Goal: Transaction & Acquisition: Purchase product/service

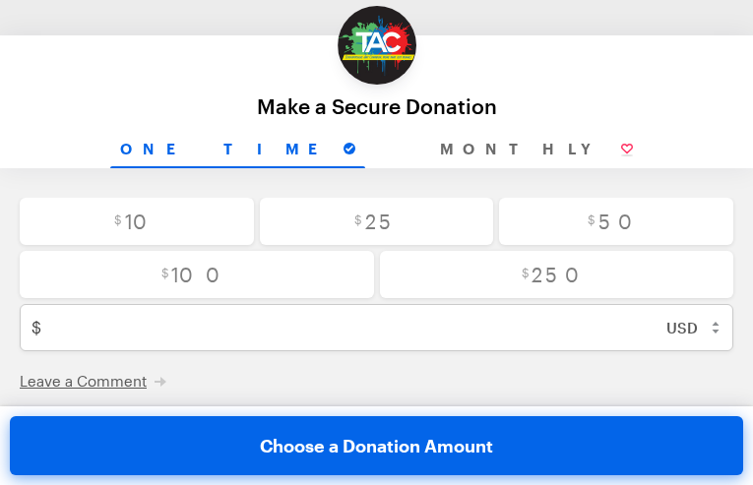
type input "[EMAIL_ADDRESS][DOMAIN_NAME]"
type input "KZAwHLxkR"
type input "nHcyrByYmvQtF"
type input "whJrvfGcSOSKI"
type input "FSAveCKU"
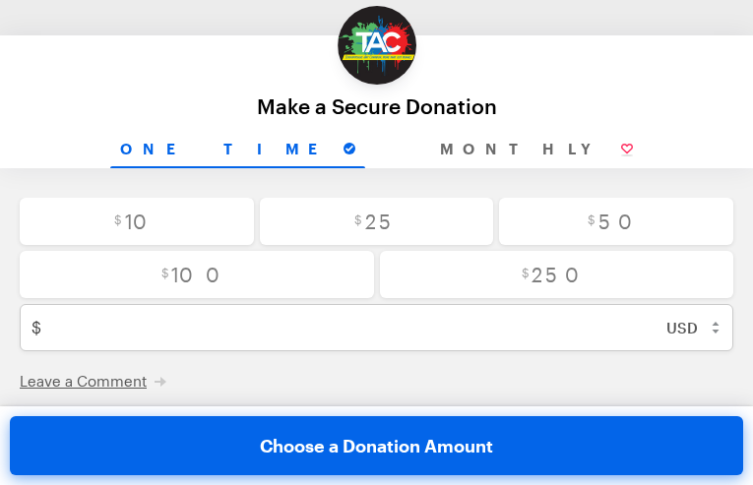
type input "XsYiqZGDAciEhj"
type input "iRWyrgtKn"
radio input "true"
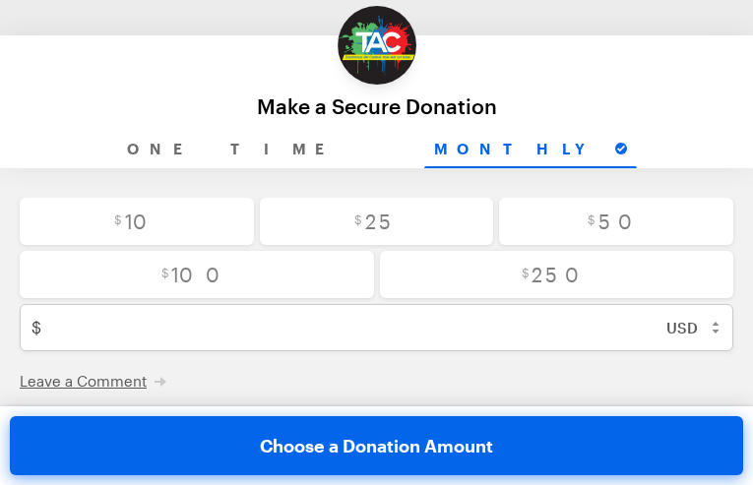
radio input "true"
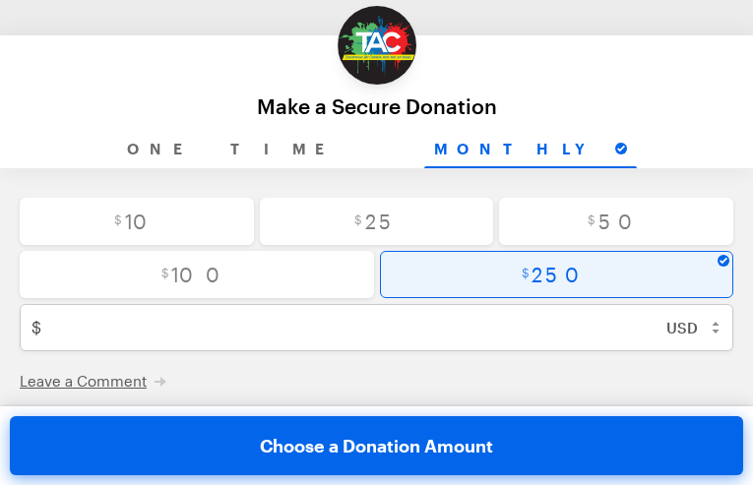
radio input "true"
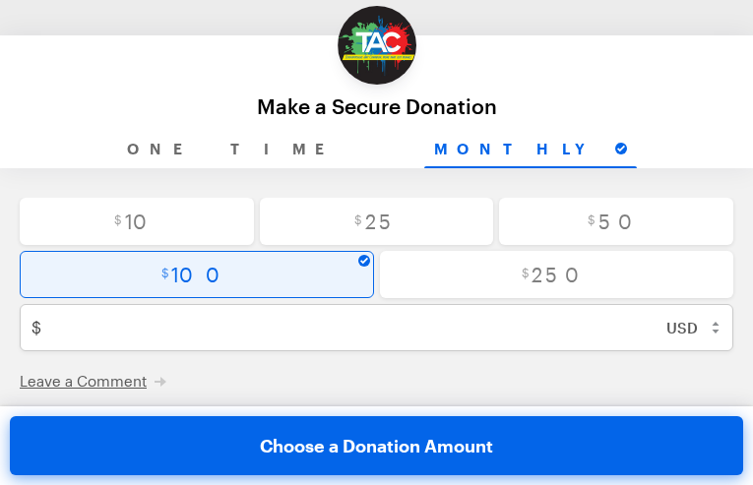
radio input "true"
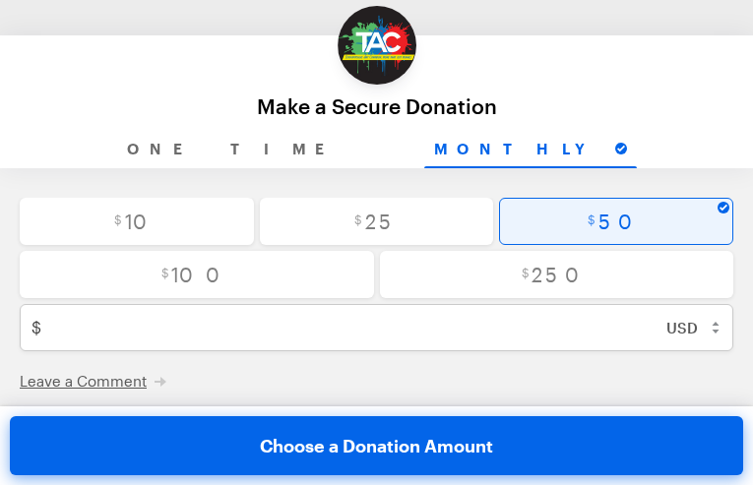
radio input "true"
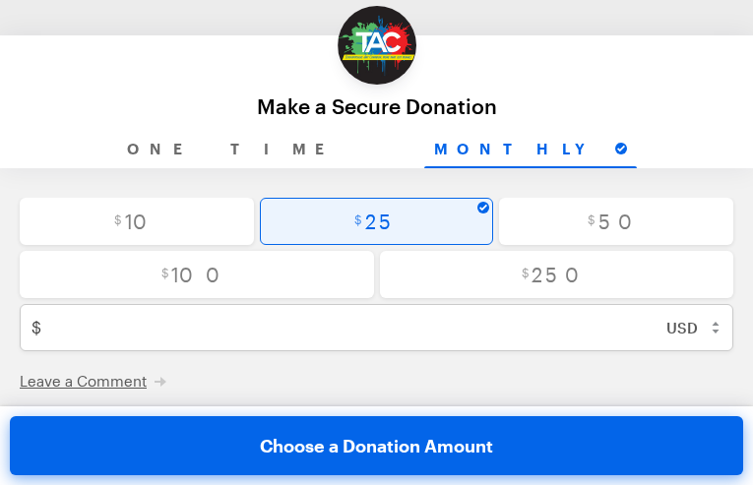
radio input "false"
type input "25"
checkbox input "false"
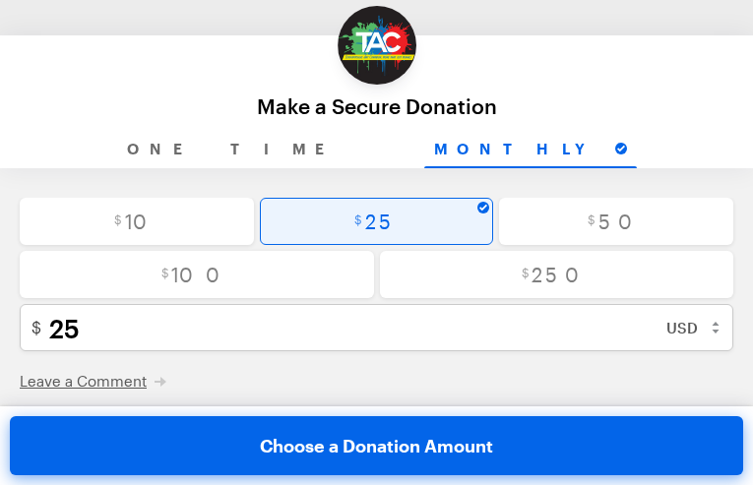
radio input "true"
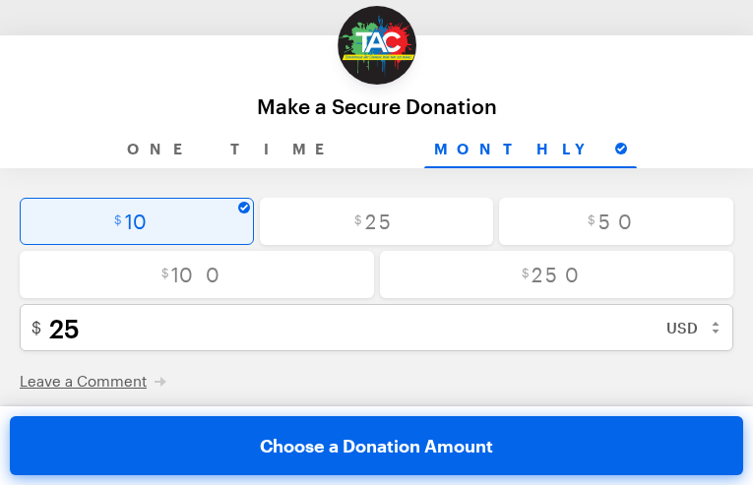
type input "10"
checkbox input "true"
select select "KG"
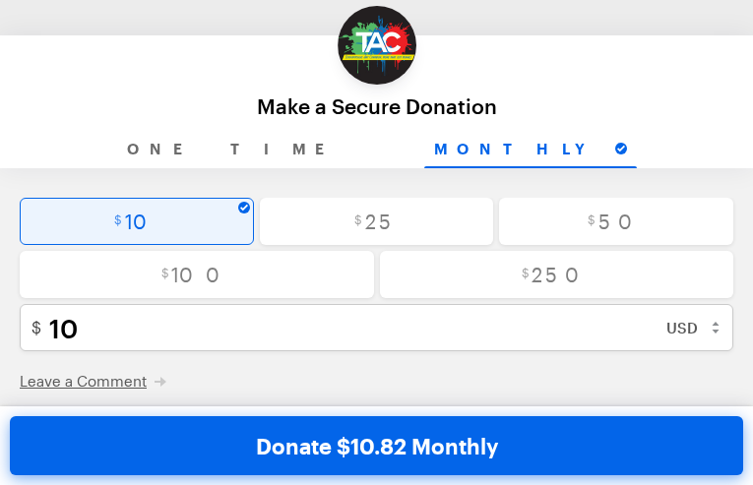
radio input "true"
checkbox input "false"
radio input "false"
checkbox input "false"
